Goal: Information Seeking & Learning: Check status

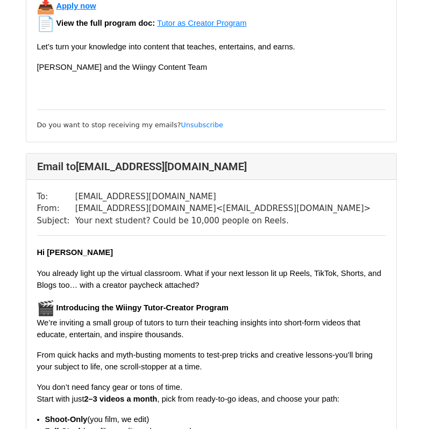
scroll to position [4277, 0]
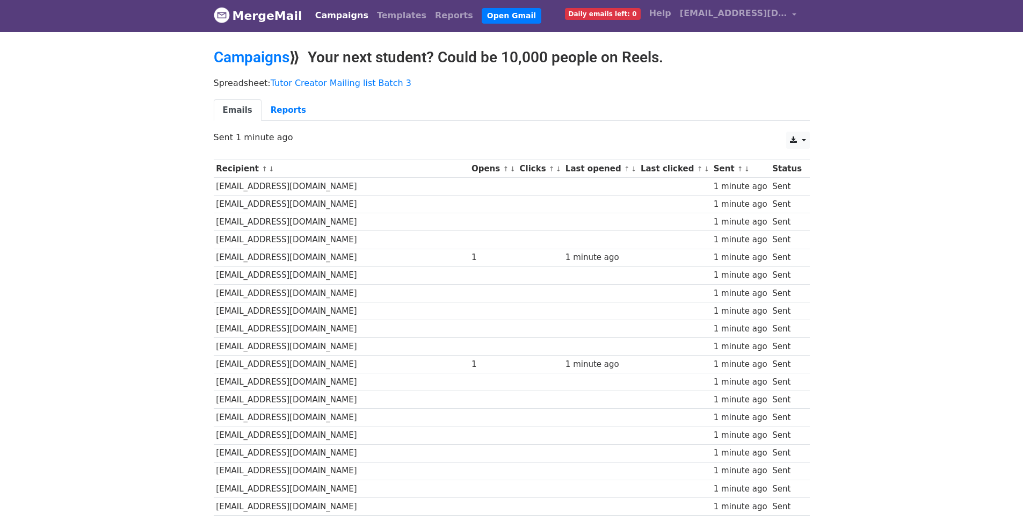
scroll to position [2, 0]
click at [304, 100] on link "Reports" at bounding box center [289, 110] width 54 height 22
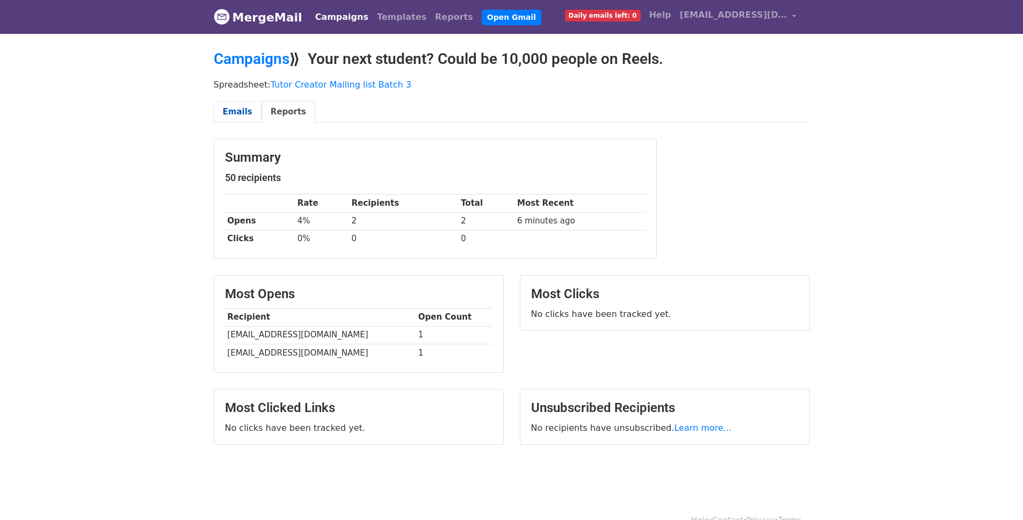
click at [237, 106] on link "Emails" at bounding box center [238, 112] width 48 height 22
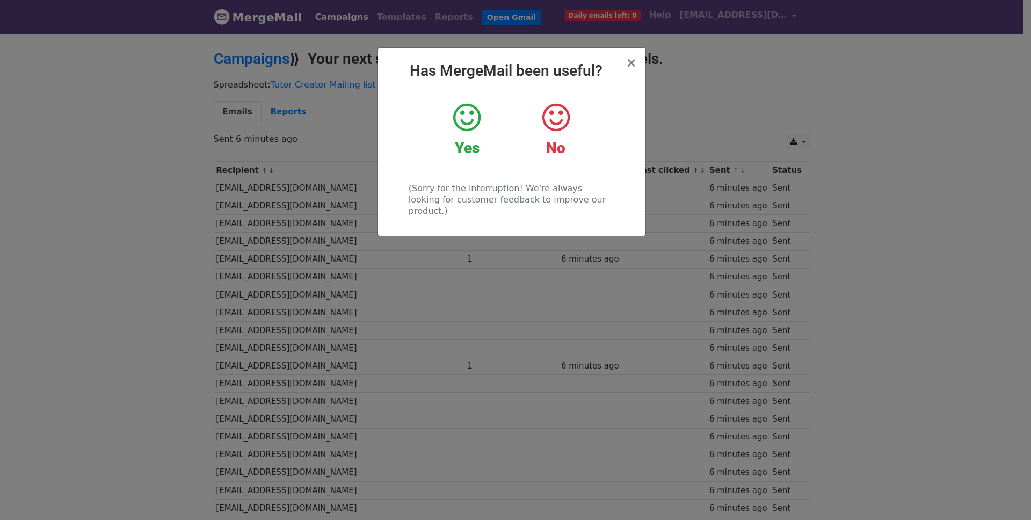
click at [475, 132] on icon at bounding box center [466, 117] width 27 height 32
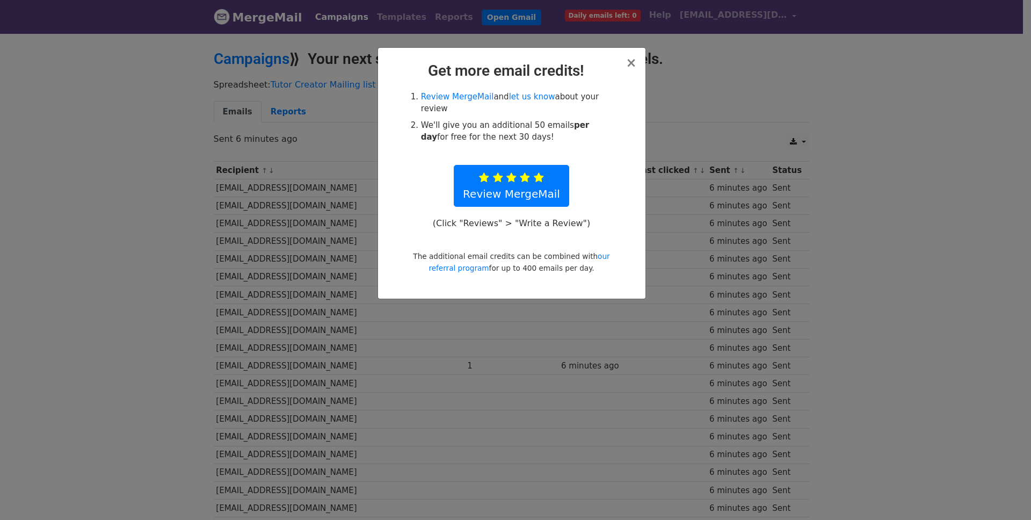
click at [637, 59] on div "× Get more email credits! Review MergeMail and let us know about your review We…" at bounding box center [511, 173] width 267 height 251
click at [534, 185] on link "Review MergeMail" at bounding box center [511, 186] width 115 height 42
click at [631, 64] on span "×" at bounding box center [631, 62] width 11 height 15
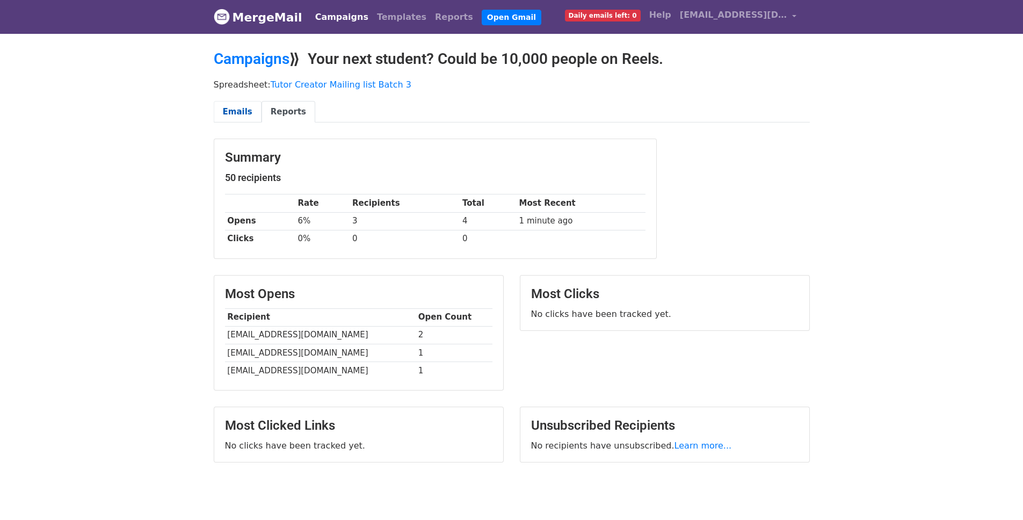
click at [238, 105] on link "Emails" at bounding box center [238, 112] width 48 height 22
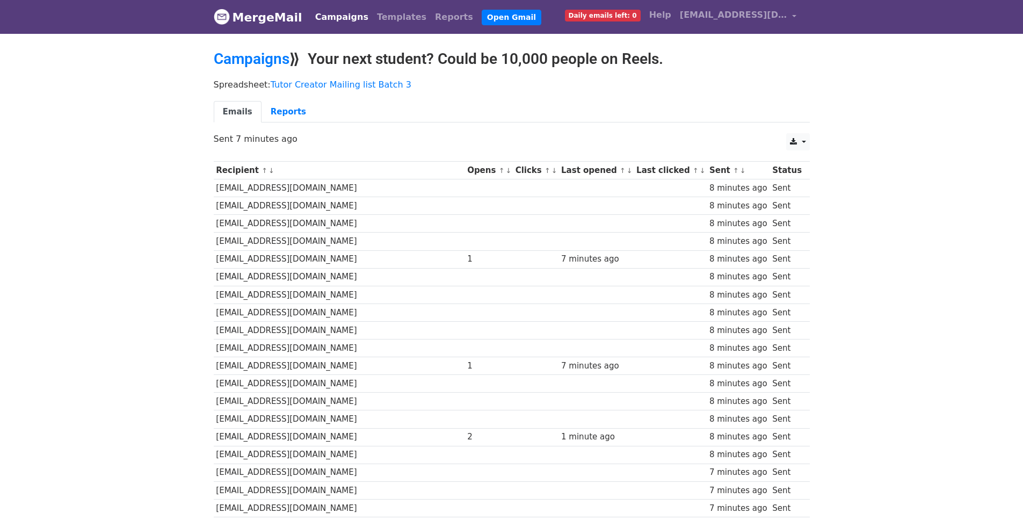
click at [656, 107] on ul "Emails Reports" at bounding box center [512, 112] width 596 height 22
click at [271, 112] on link "Reports" at bounding box center [289, 112] width 54 height 22
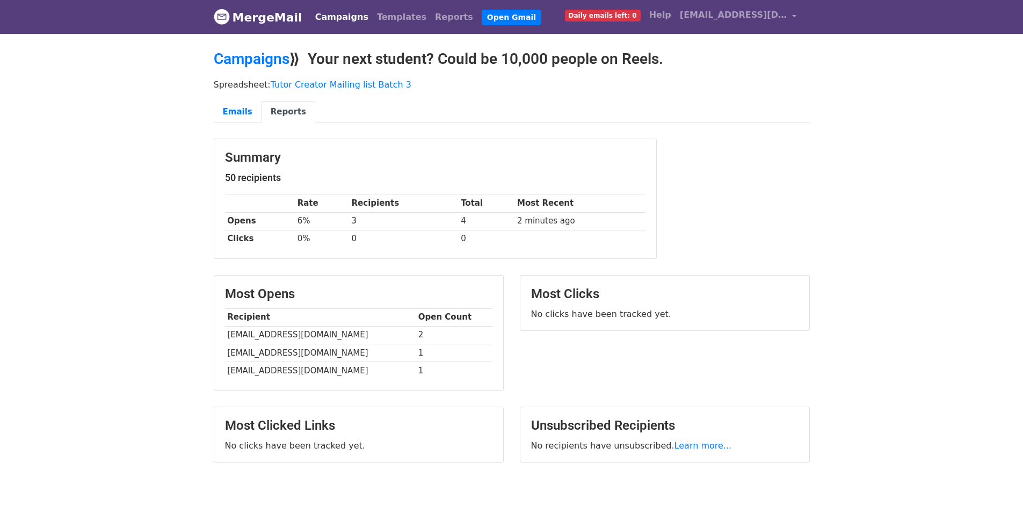
click at [735, 59] on h2 "Campaigns ⟫ Your next student? Could be 10,000 people on Reels." at bounding box center [512, 59] width 596 height 18
